Goal: Check status: Check status

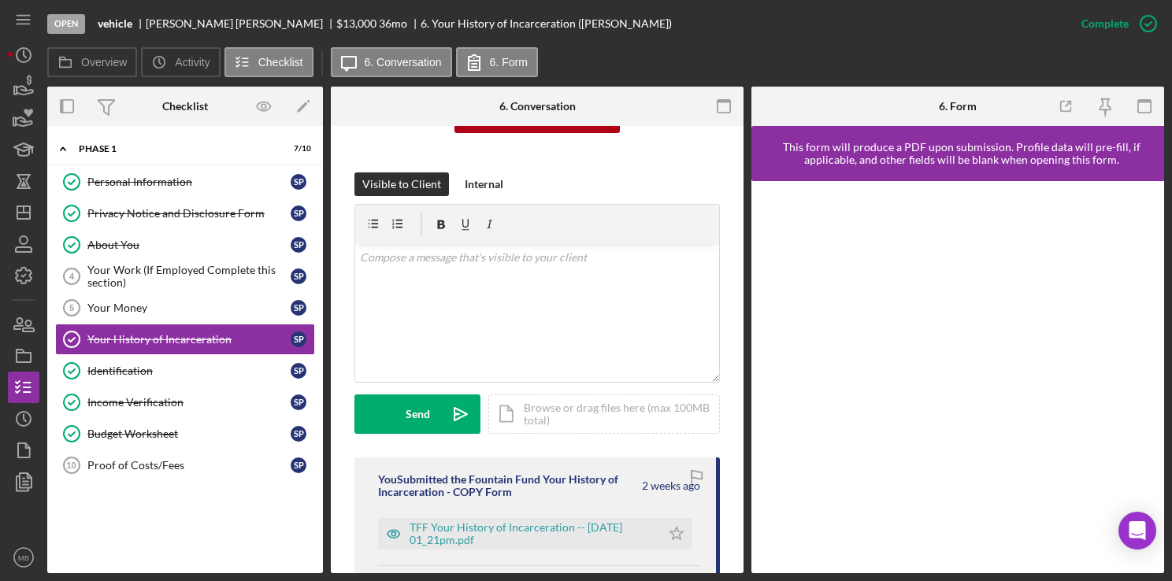
scroll to position [224, 0]
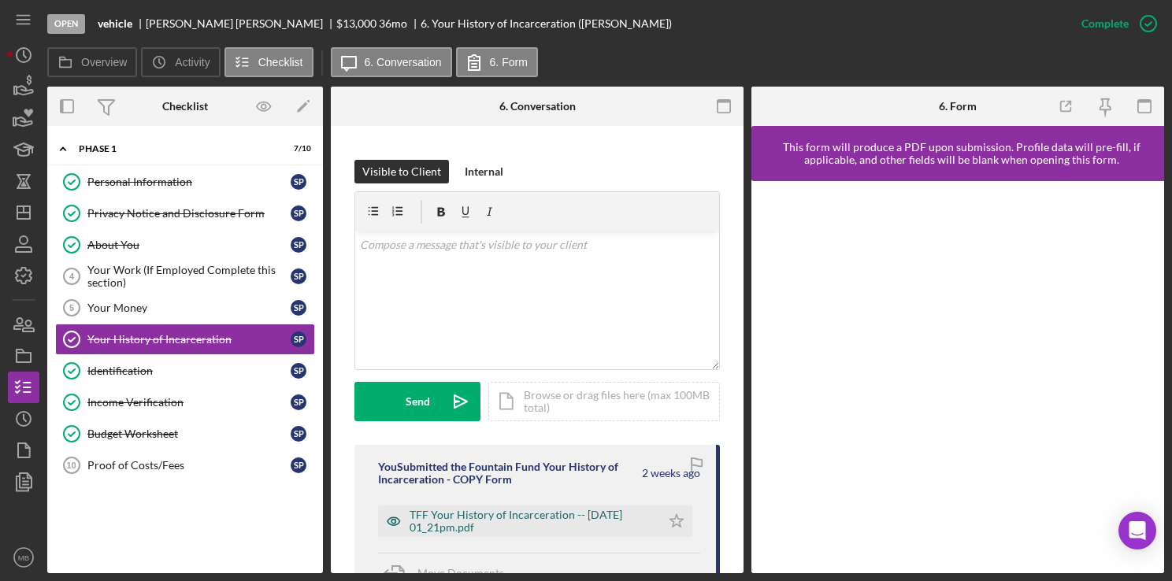
click at [511, 526] on div "TFF Your History of Incarceration -- 2025-09-10 01_21pm.pdf" at bounding box center [531, 521] width 243 height 25
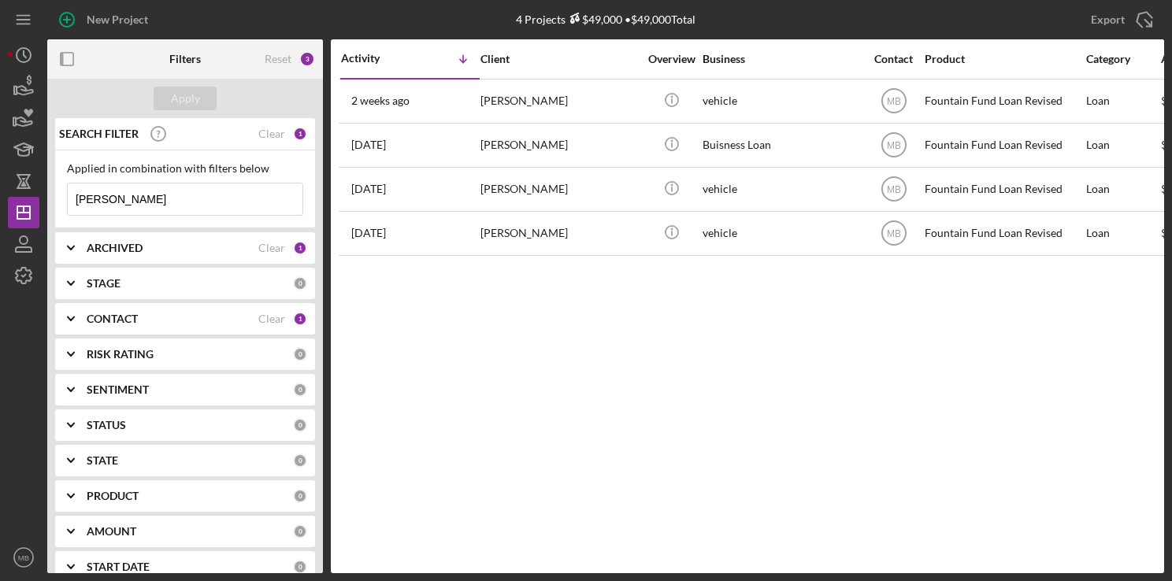
click at [227, 200] on input "[PERSON_NAME]" at bounding box center [185, 200] width 235 height 32
type input "s"
type input "[PERSON_NAME]"
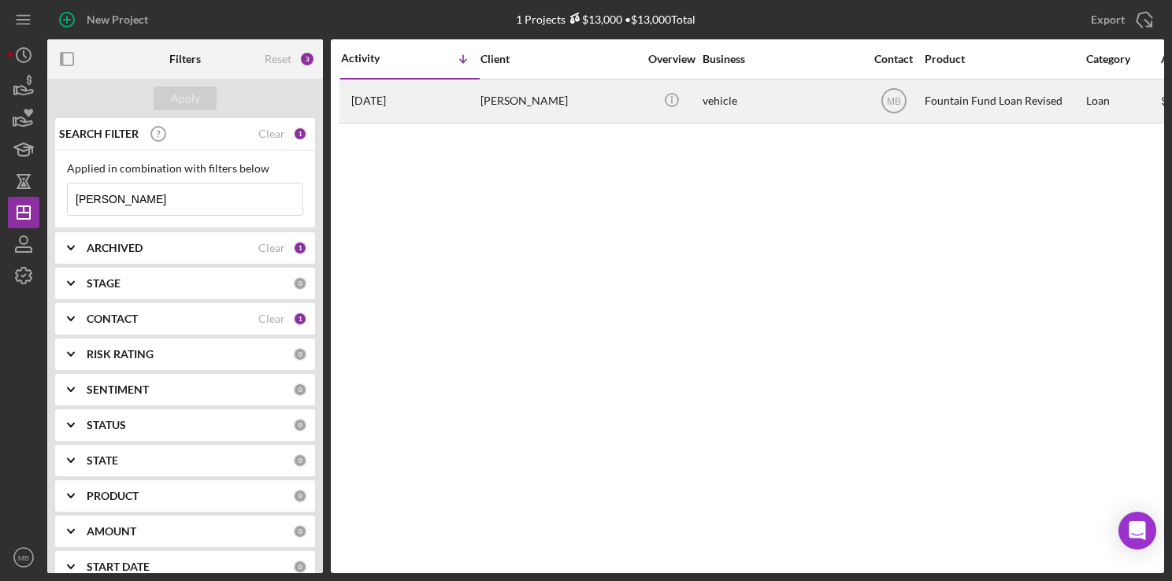
click at [548, 106] on div "[PERSON_NAME]" at bounding box center [560, 101] width 158 height 42
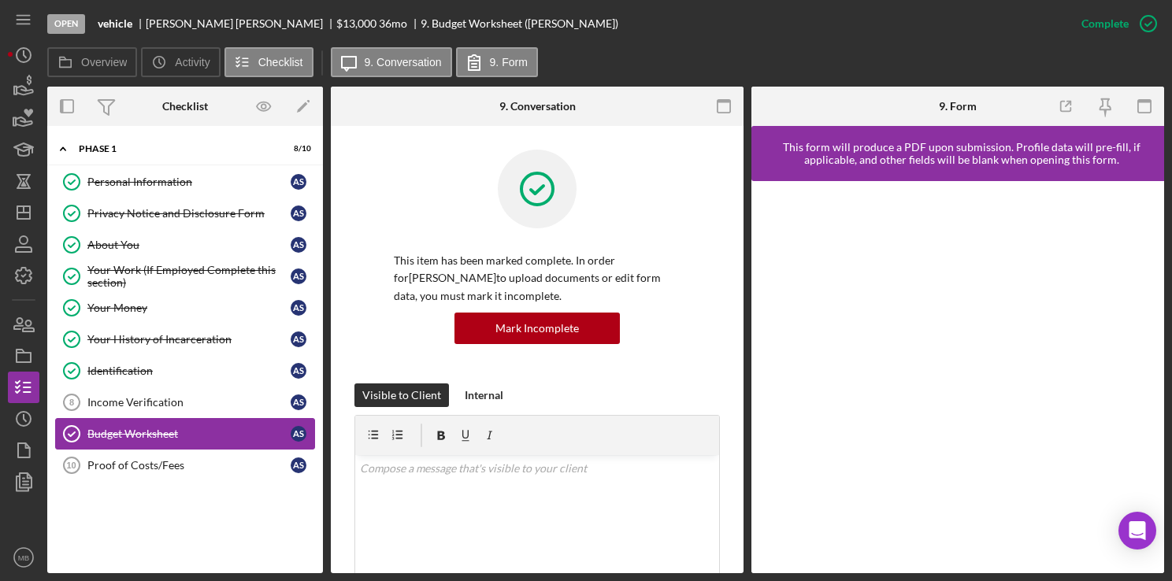
click at [150, 433] on div "Budget Worksheet" at bounding box center [188, 434] width 203 height 13
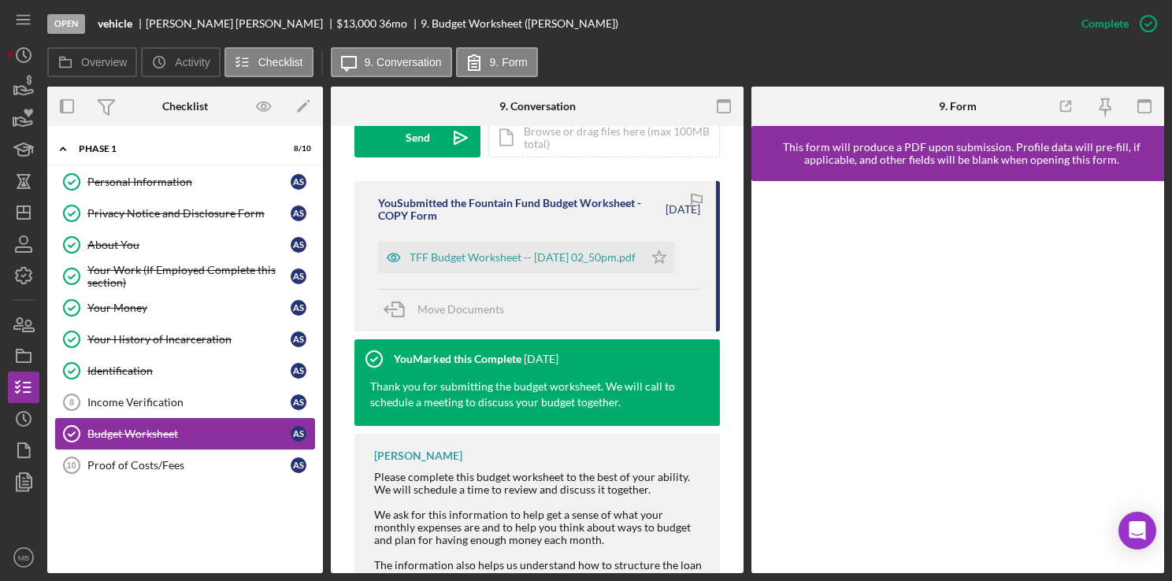
scroll to position [574, 0]
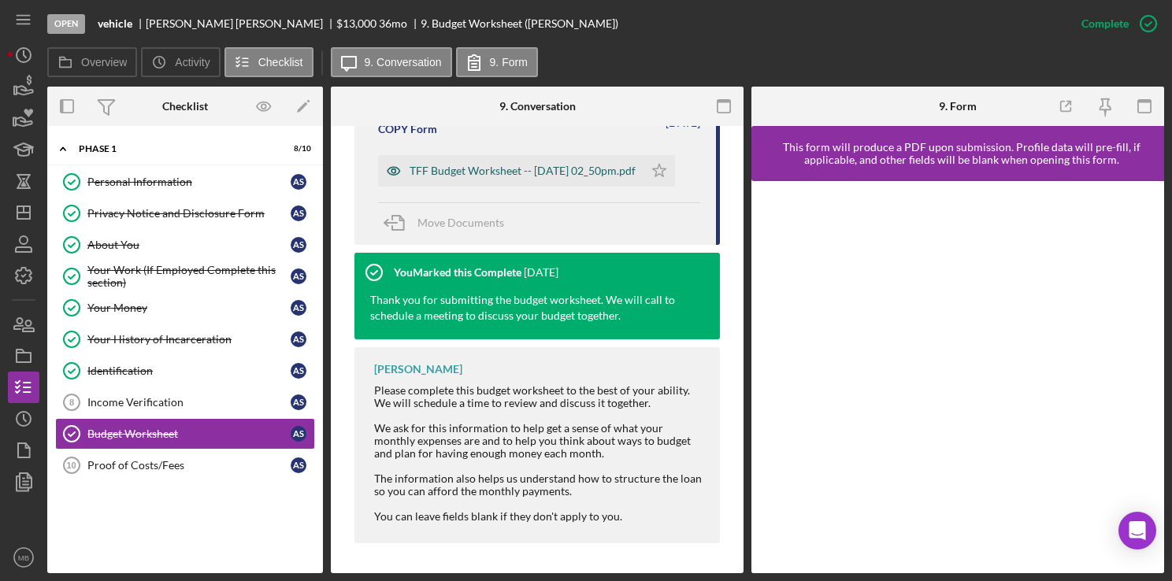
click at [622, 172] on div "TFF Budget Worksheet -- [DATE] 02_50pm.pdf" at bounding box center [523, 171] width 226 height 13
